Goal: Task Accomplishment & Management: Manage account settings

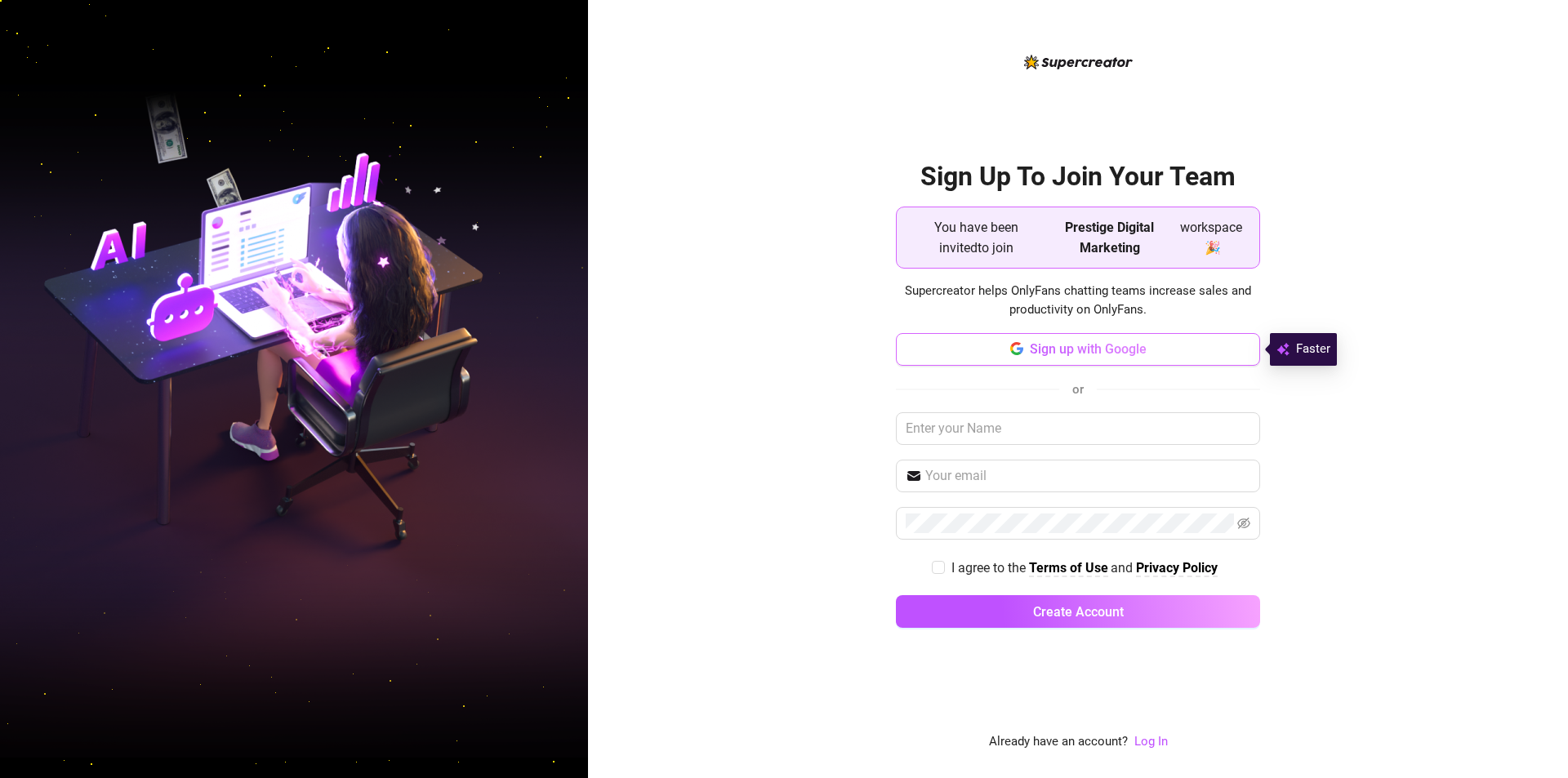
click at [1116, 347] on span "Sign up with Google" at bounding box center [1088, 349] width 117 height 16
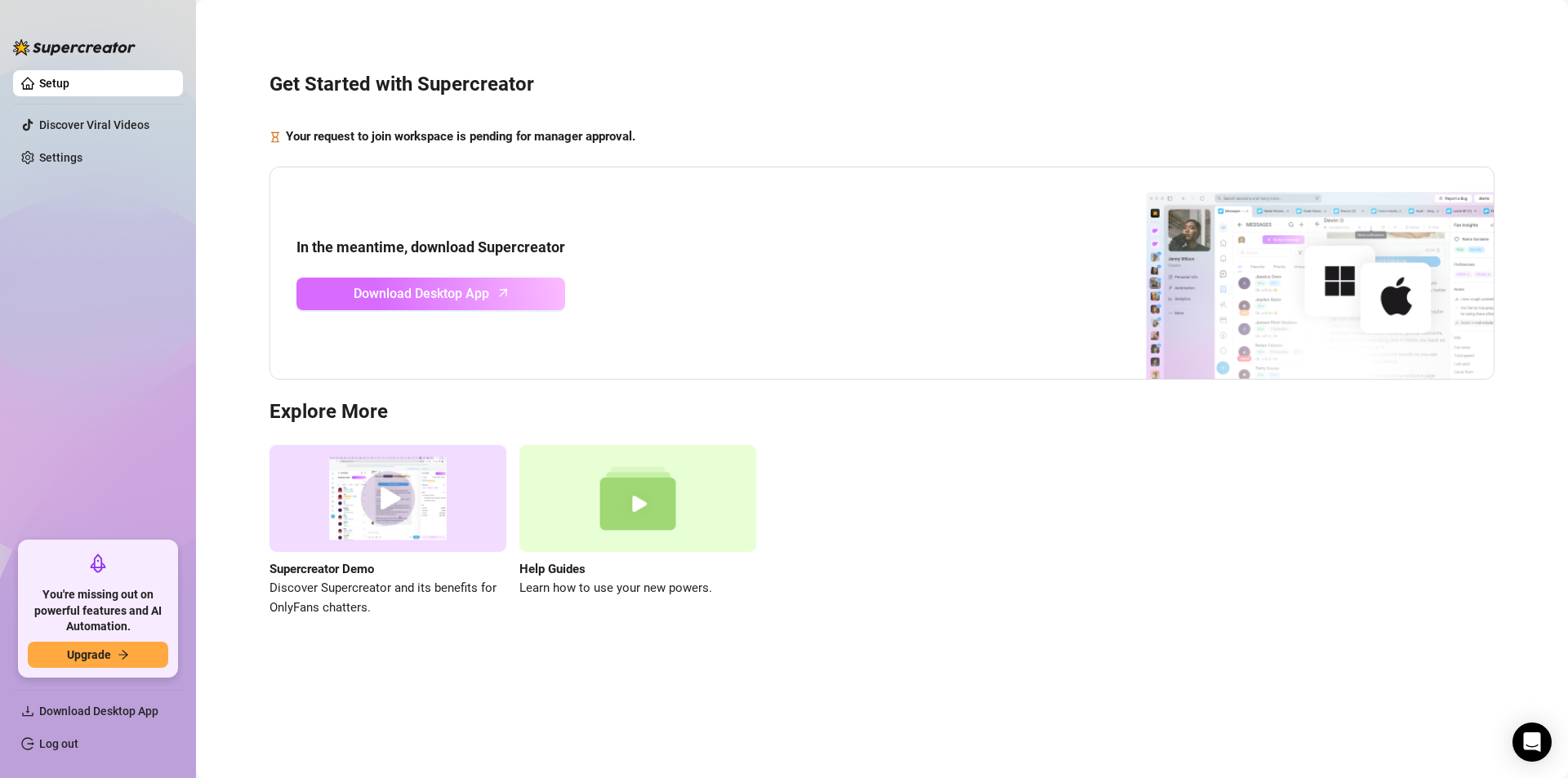
click at [439, 296] on span "Download Desktop App" at bounding box center [421, 294] width 136 height 20
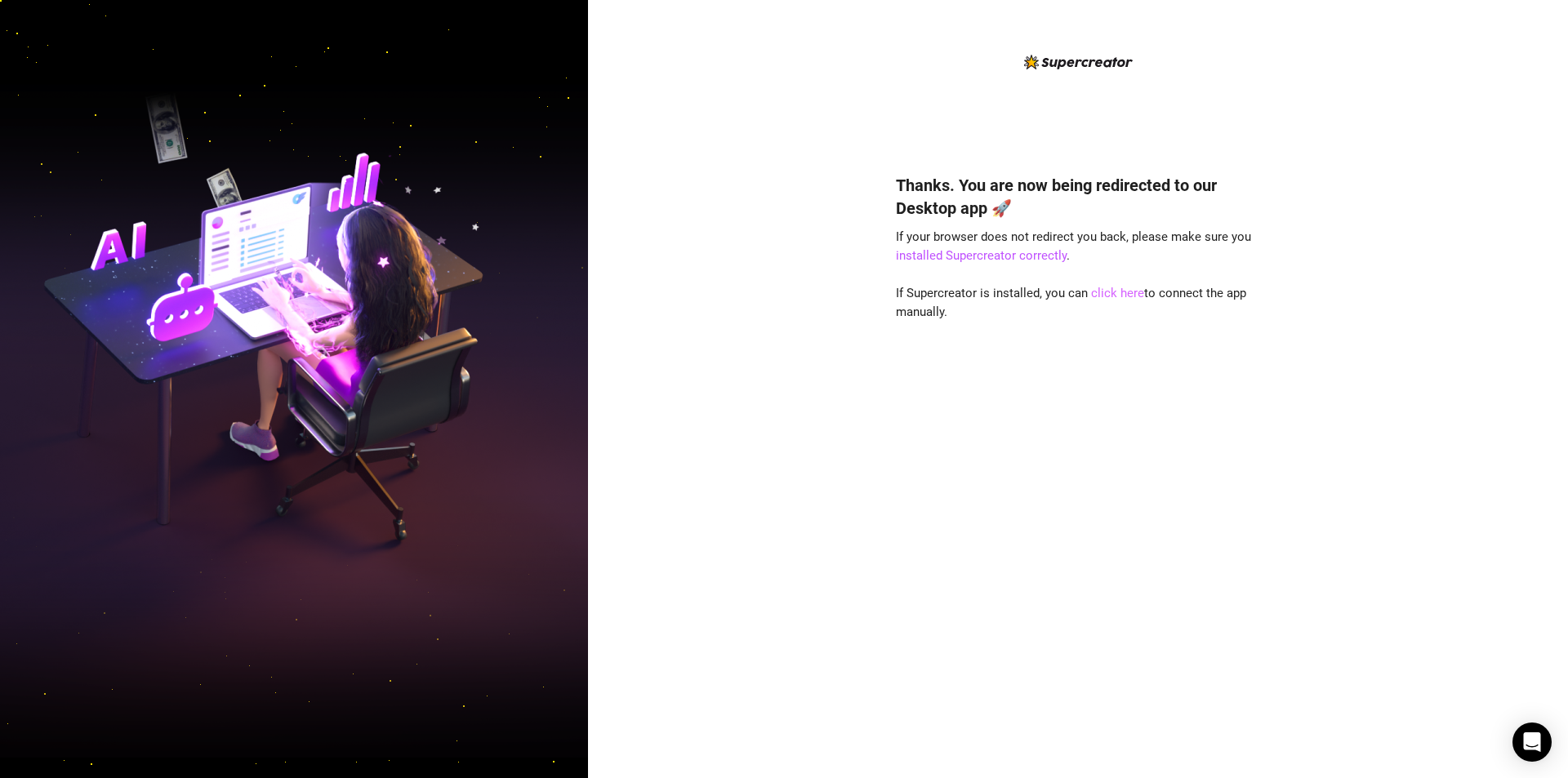
click at [1113, 293] on link "click here" at bounding box center [1117, 293] width 53 height 15
click at [749, 27] on span "An unexpected error occurred" at bounding box center [794, 29] width 150 height 18
click at [702, 244] on div "Thanks. You are now being redirected to our Desktop app 🚀 If your browser does …" at bounding box center [1078, 389] width 980 height 778
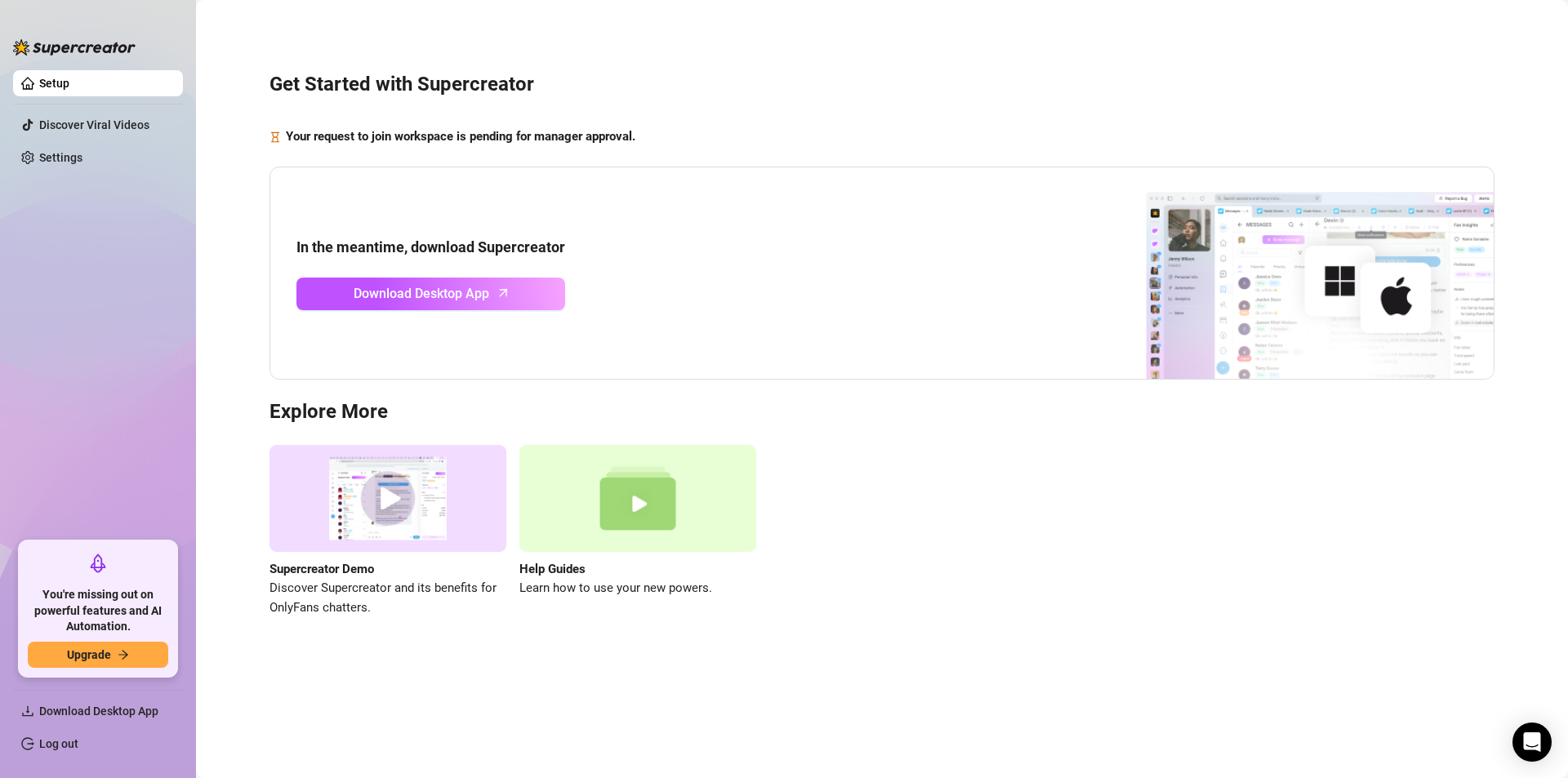
click at [52, 333] on ul "Setup Discover Viral Videos Settings" at bounding box center [98, 298] width 170 height 471
click at [68, 156] on link "Settings" at bounding box center [60, 157] width 44 height 13
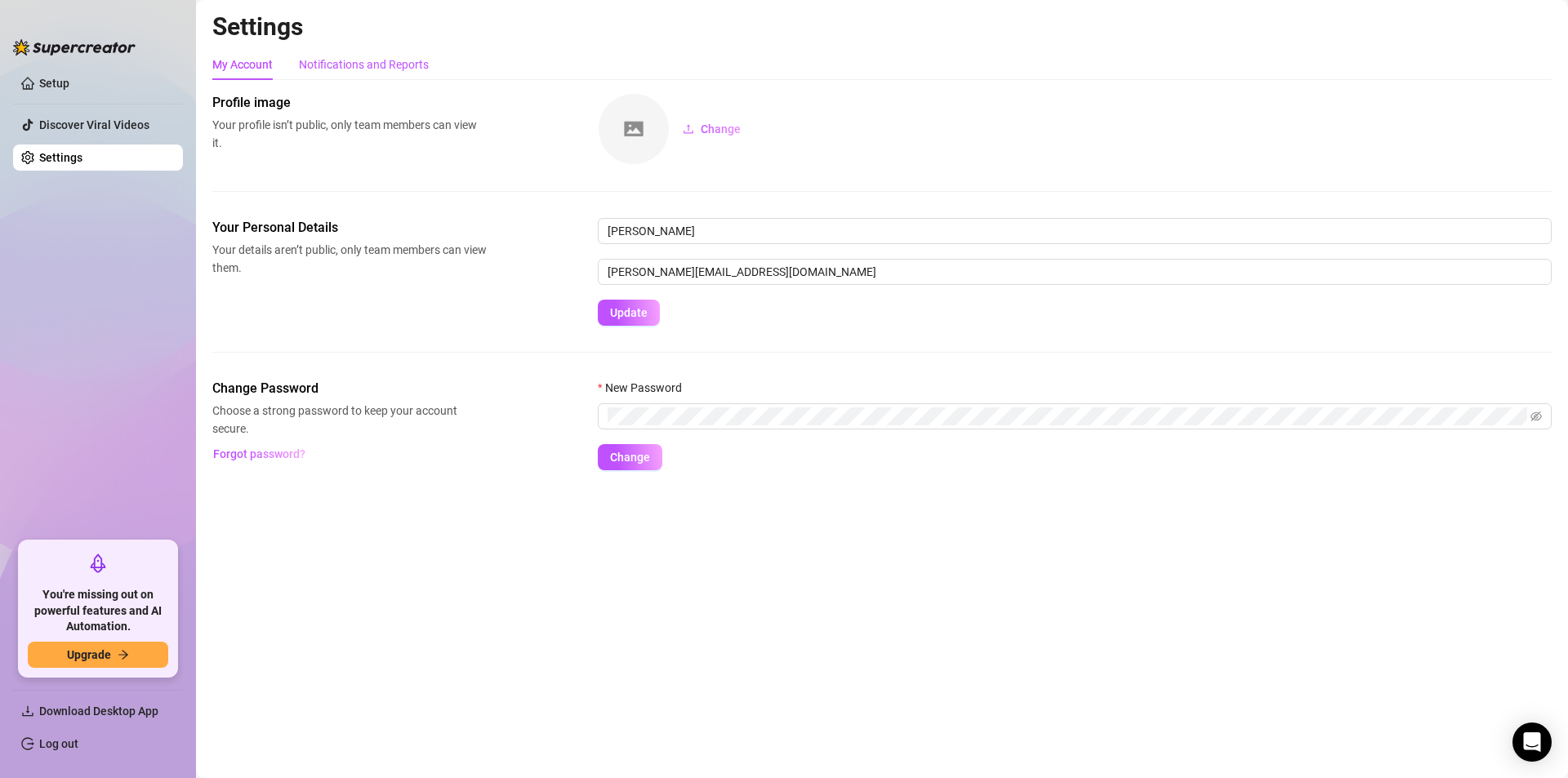
click at [358, 70] on div "Notifications and Reports" at bounding box center [364, 64] width 130 height 18
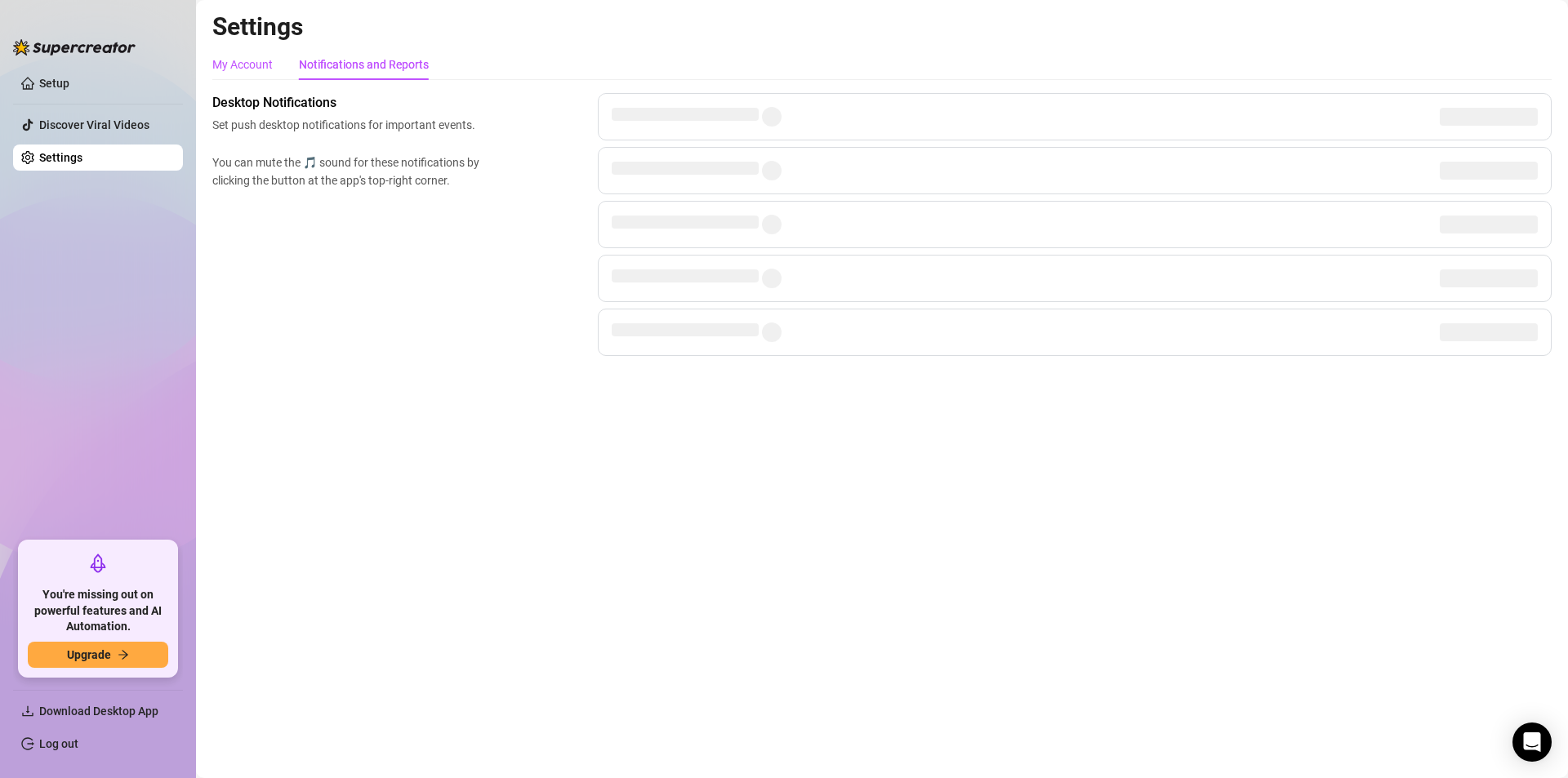
click at [246, 63] on div "My Account" at bounding box center [242, 64] width 60 height 18
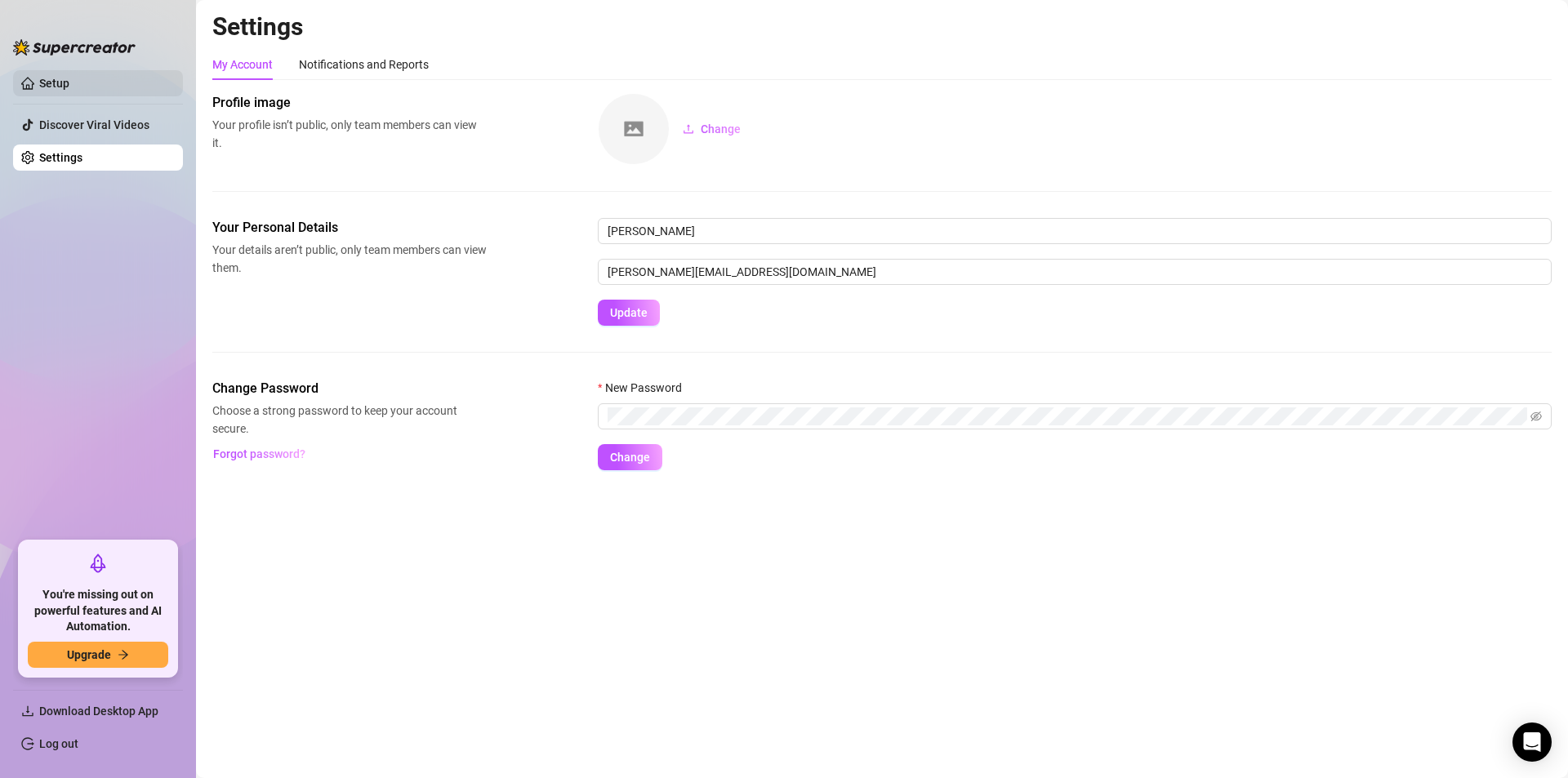
click at [70, 84] on link "Setup" at bounding box center [54, 84] width 30 height 13
